Goal: Ask a question: Seek information or help from site administrators or community

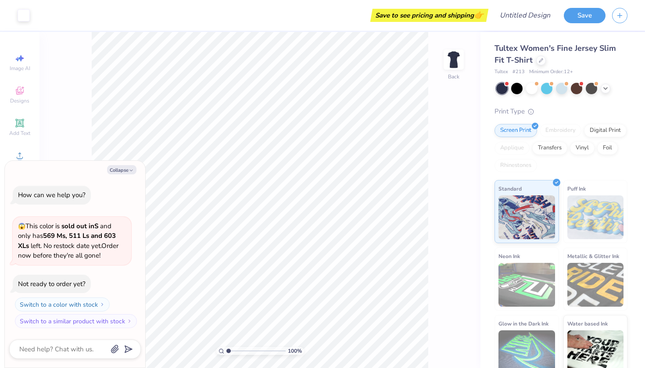
click at [562, 161] on div "Screen Print Embroidery Digital Print Applique Transfers Vinyl Foil Rhinestones" at bounding box center [560, 148] width 133 height 48
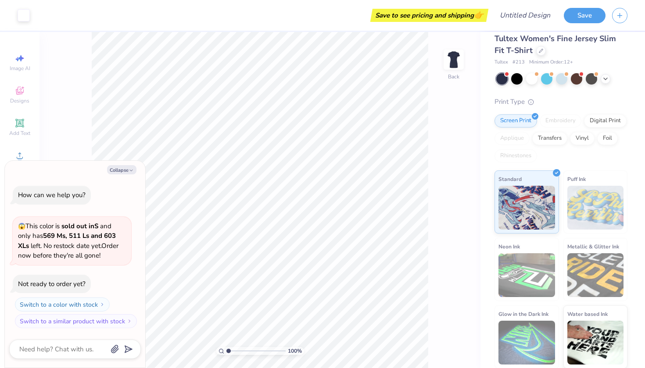
type textarea "x"
click at [83, 348] on textarea at bounding box center [62, 349] width 89 height 11
type textarea "s"
type textarea "x"
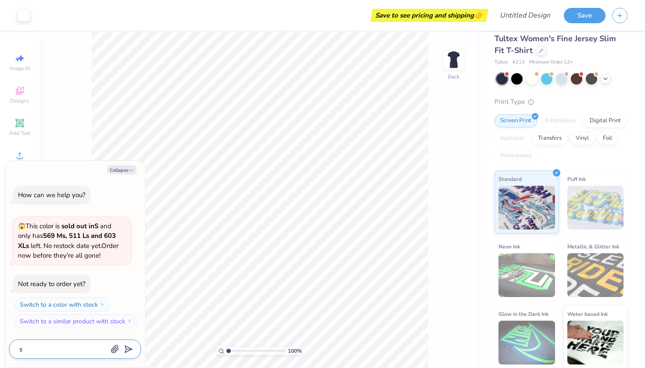
type textarea "sx"
type textarea "x"
type textarea "sx"
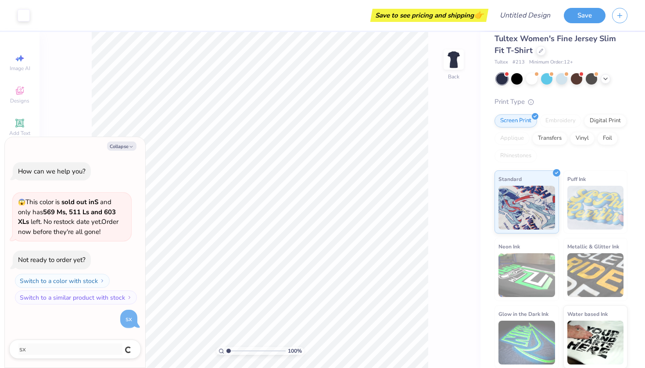
type textarea "x"
type textarea "xs"
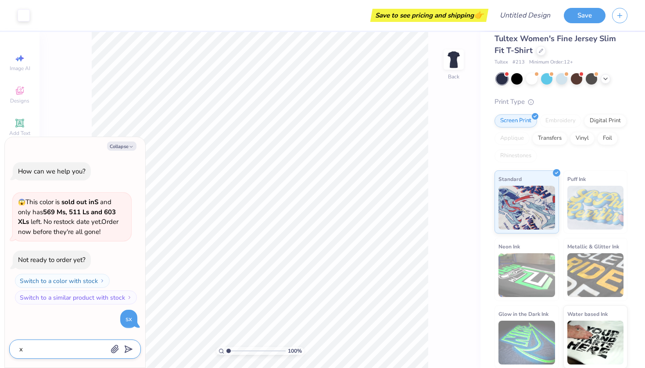
type textarea "x"
type textarea "xs"
type textarea "x"
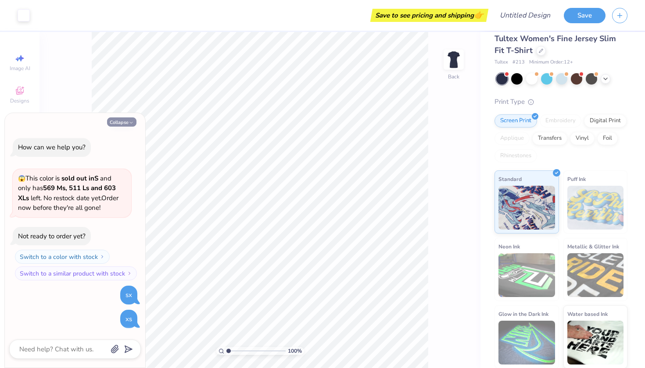
click at [129, 122] on icon "button" at bounding box center [131, 122] width 5 height 5
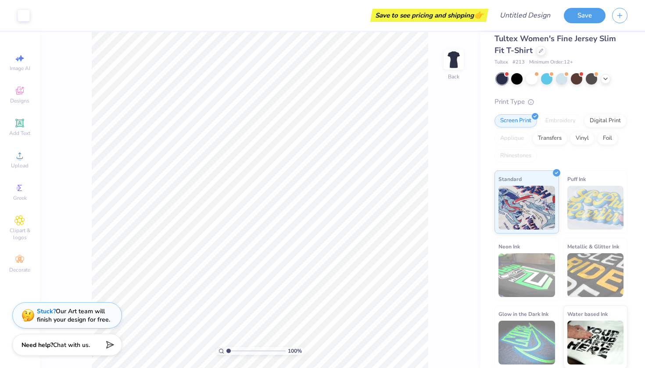
click at [468, 10] on div "Save to see pricing and shipping 👉" at bounding box center [429, 15] width 114 height 13
click at [625, 98] on div "Print Type" at bounding box center [560, 102] width 133 height 10
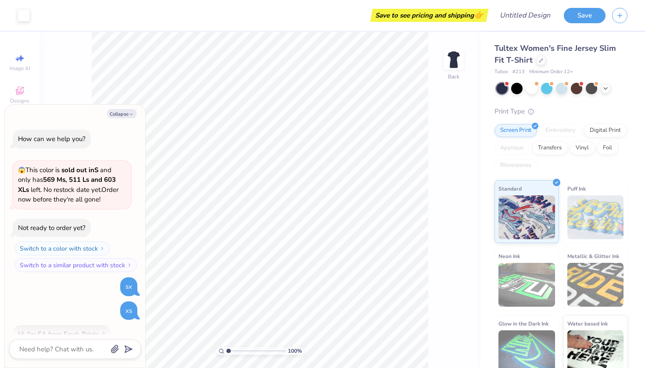
scroll to position [31, 0]
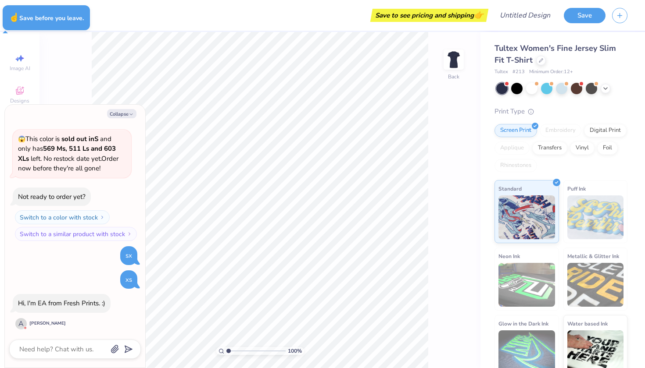
type textarea "x"
